Goal: Task Accomplishment & Management: Manage account settings

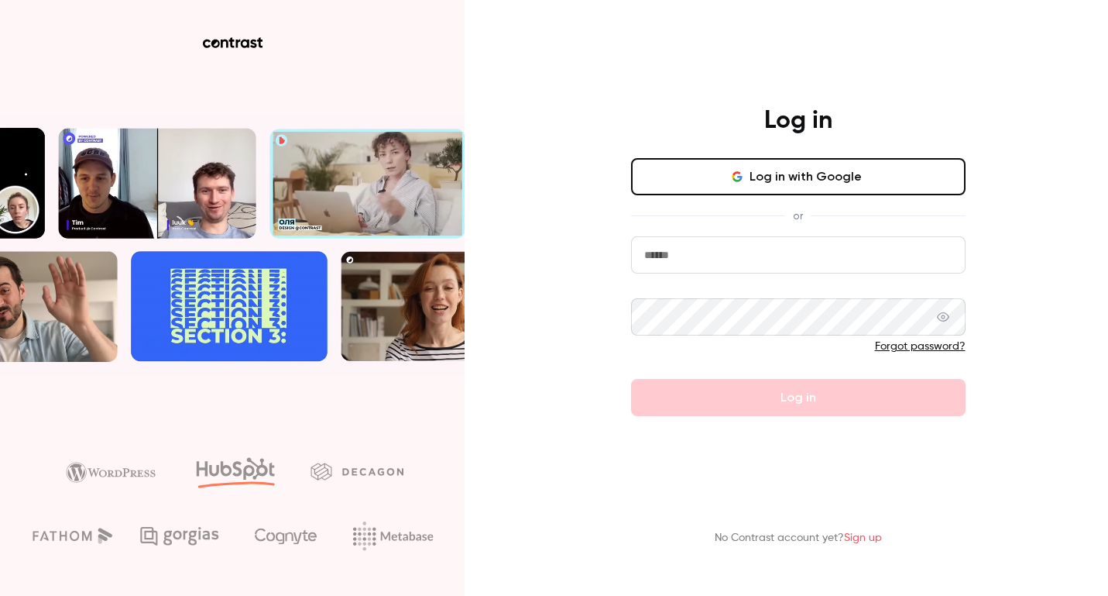
type input "**********"
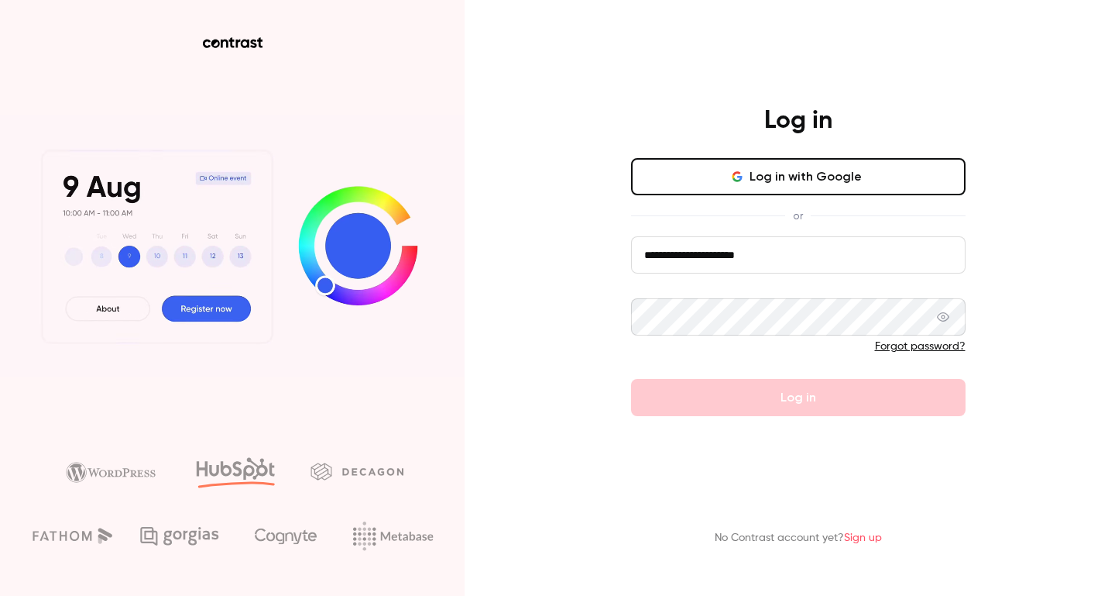
click at [521, 179] on div "**********" at bounding box center [554, 298] width 1108 height 596
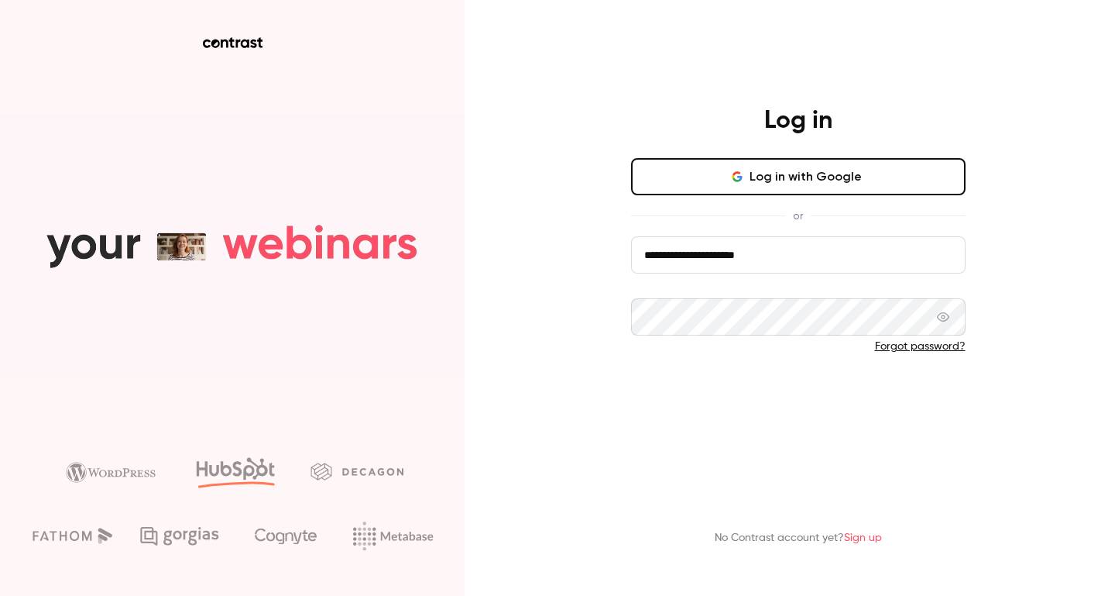
click at [861, 405] on button "Log in" at bounding box center [798, 397] width 335 height 37
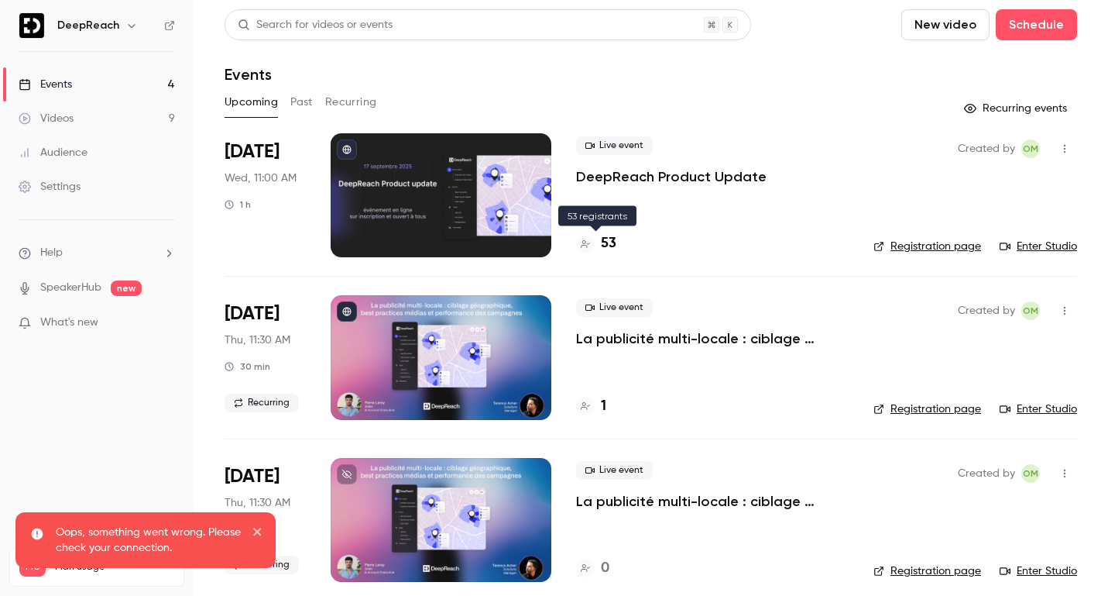
click at [608, 244] on h4 "53" at bounding box center [608, 243] width 15 height 21
